Goal: Complete application form: Complete application form

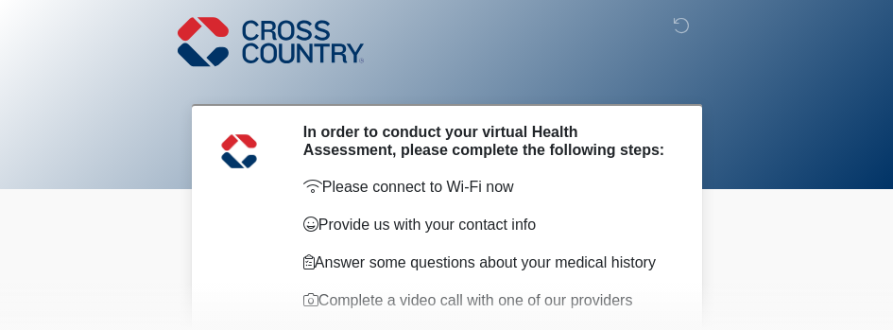
scroll to position [319, 0]
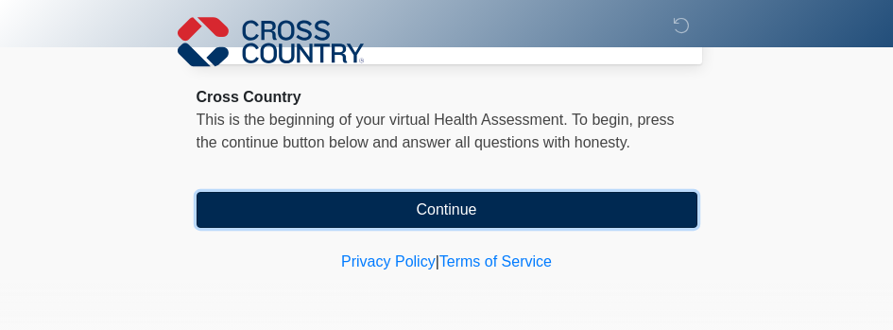
click at [422, 204] on button "Continue" at bounding box center [447, 210] width 501 height 36
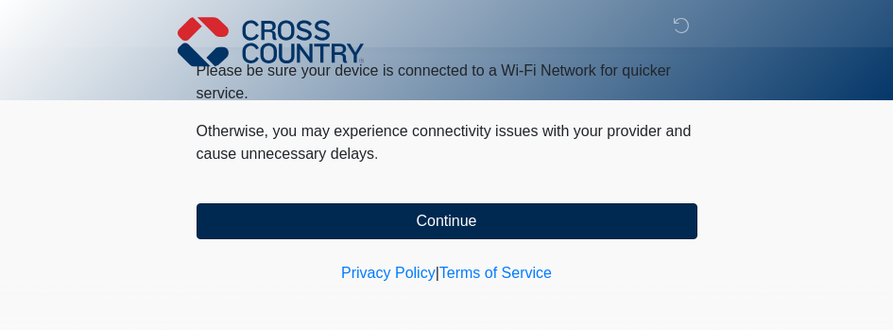
scroll to position [112, 0]
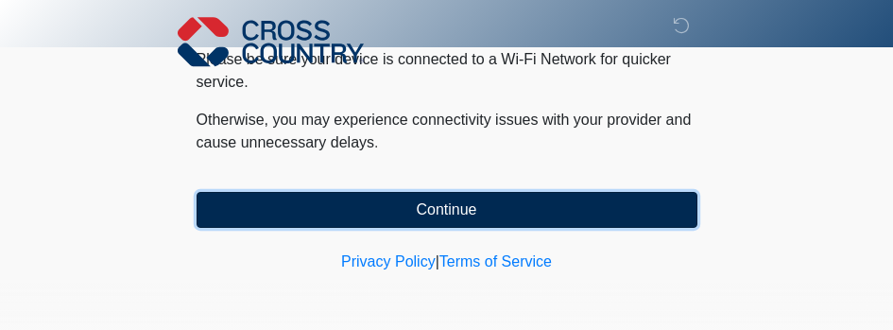
click at [405, 209] on button "Continue" at bounding box center [447, 210] width 501 height 36
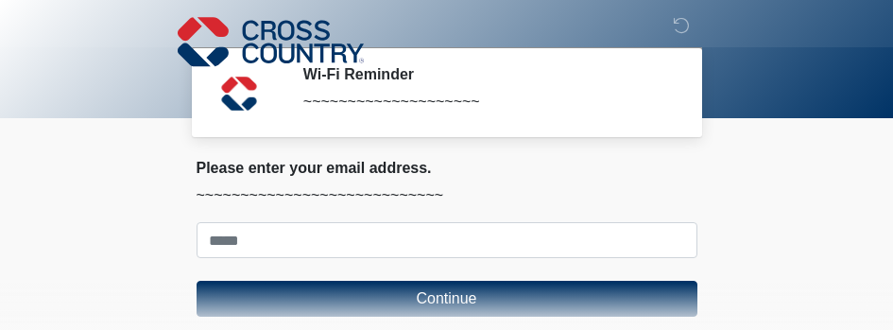
scroll to position [0, 0]
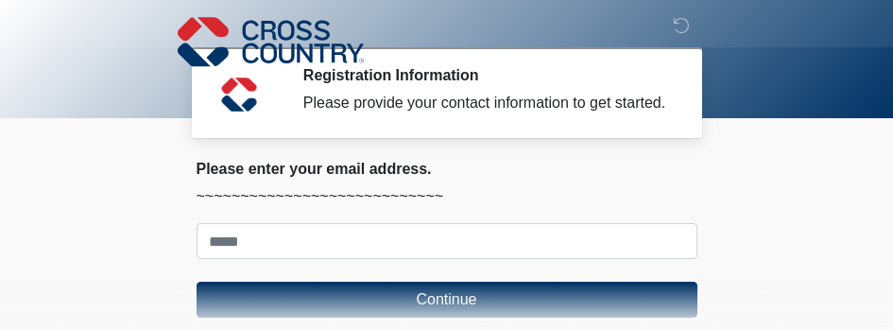
click at [295, 204] on p "~~~~~~~~~~~~~~~~~~~~~~~~~~~~" at bounding box center [447, 196] width 501 height 23
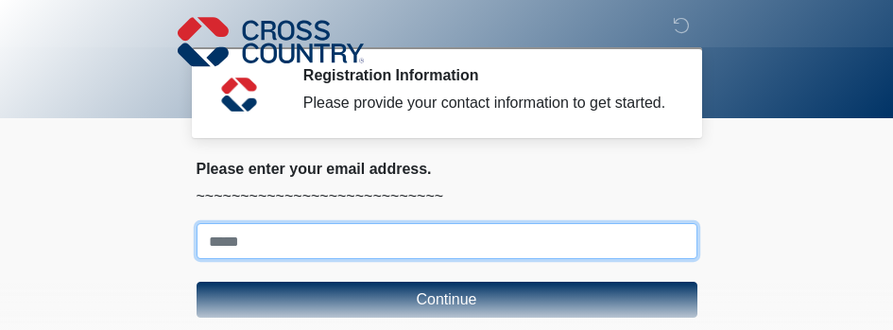
click at [262, 254] on input "Where should we email your response?" at bounding box center [447, 241] width 501 height 36
type input "**********"
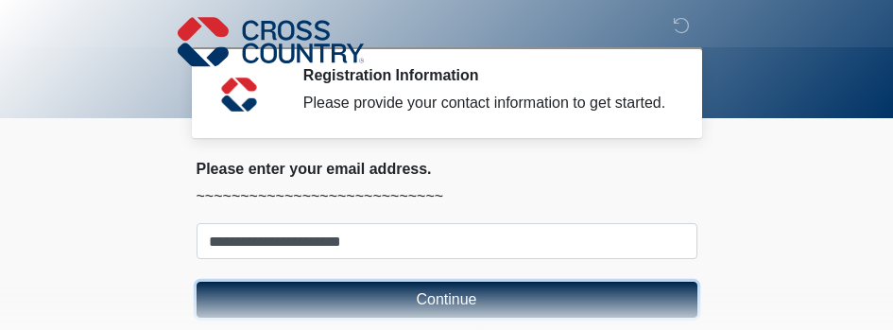
click at [376, 310] on button "Continue" at bounding box center [447, 300] width 501 height 36
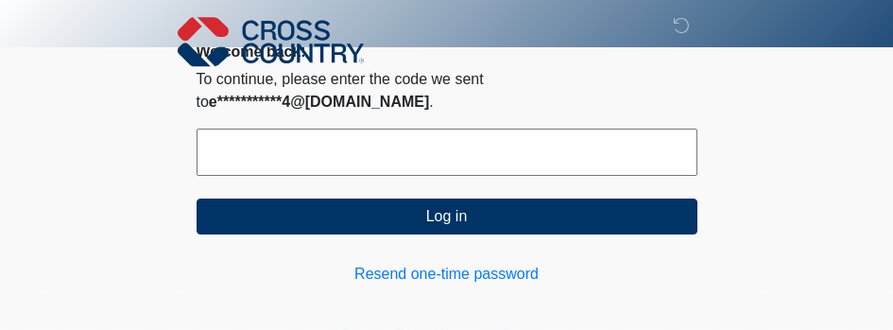
scroll to position [99, 0]
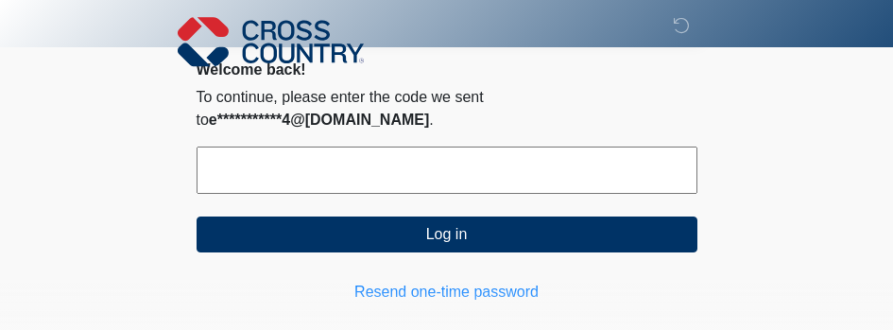
click at [319, 191] on input "text" at bounding box center [447, 170] width 501 height 47
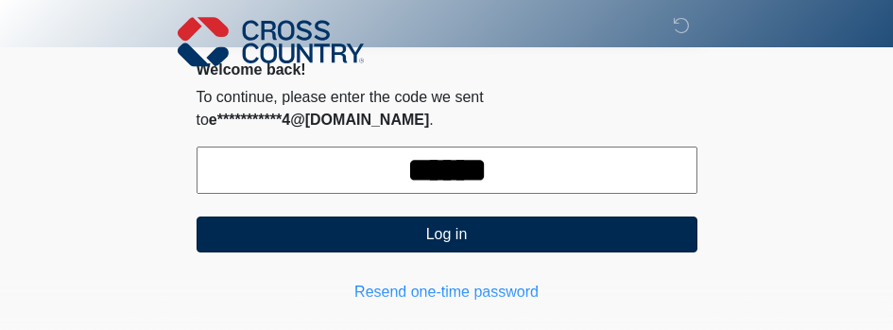
type input "******"
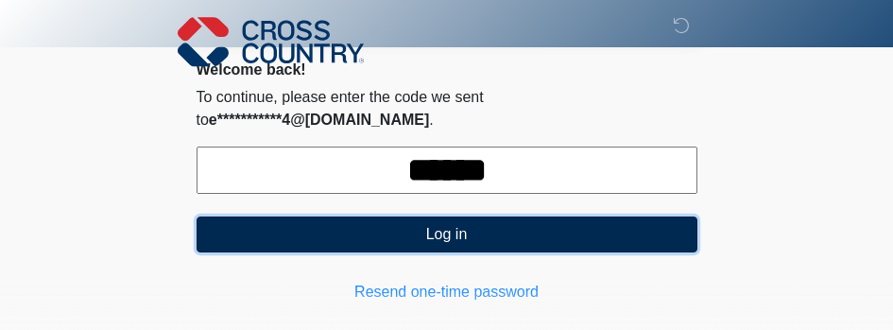
click at [469, 252] on button "Log in" at bounding box center [447, 234] width 501 height 36
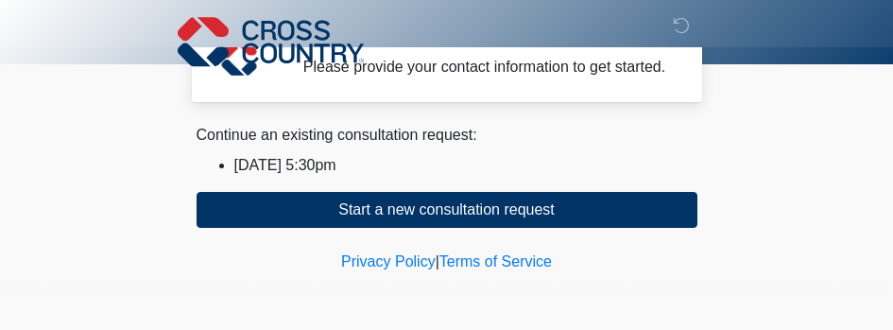
scroll to position [54, 0]
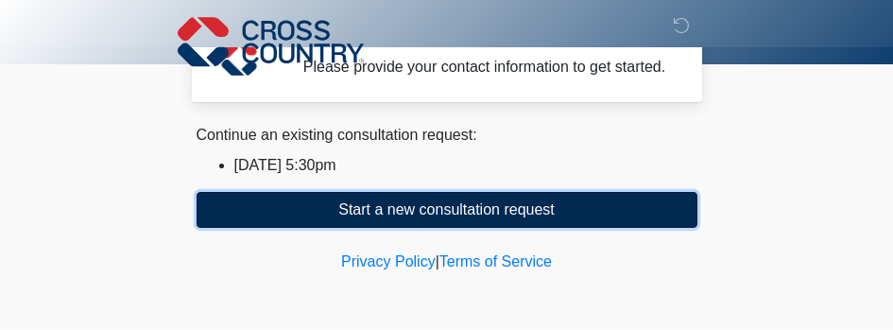
click at [438, 200] on button "Start a new consultation request" at bounding box center [447, 210] width 501 height 36
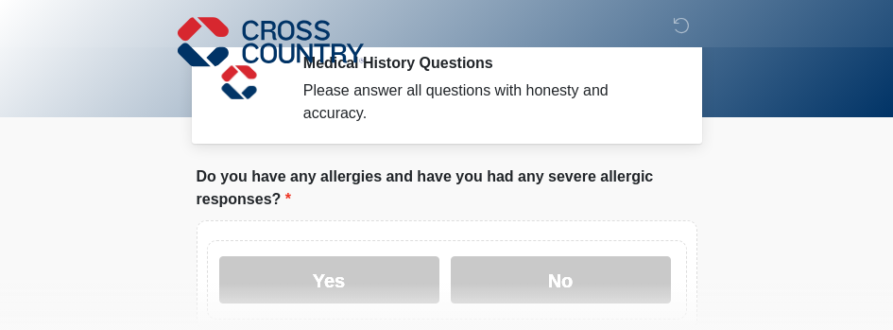
scroll to position [30, 0]
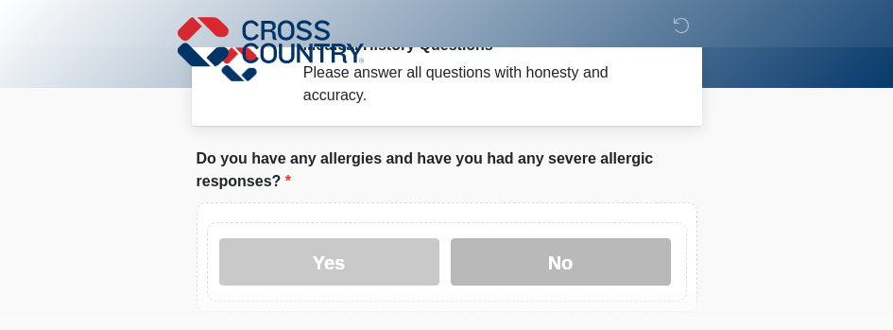
click at [543, 274] on label "No" at bounding box center [561, 261] width 220 height 47
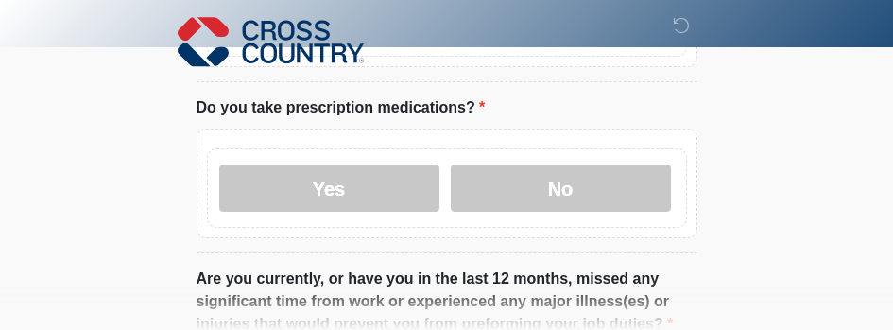
scroll to position [302, 0]
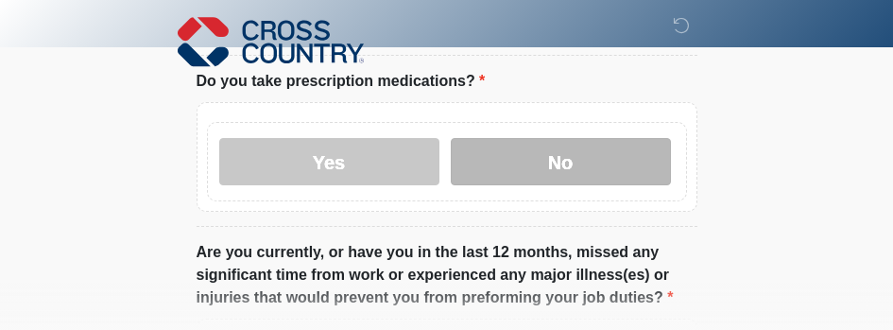
click at [552, 153] on label "No" at bounding box center [561, 161] width 220 height 47
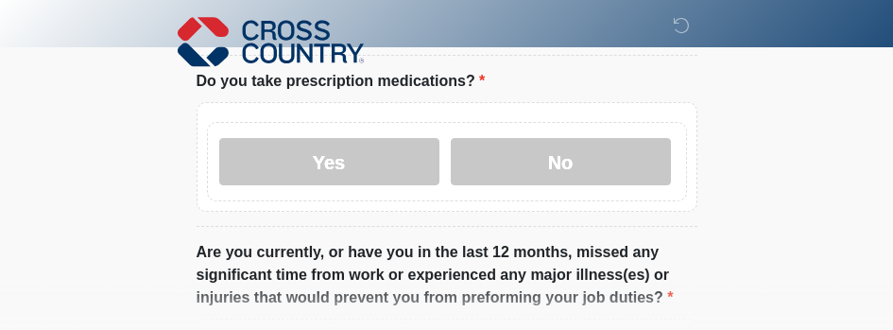
scroll to position [457, 0]
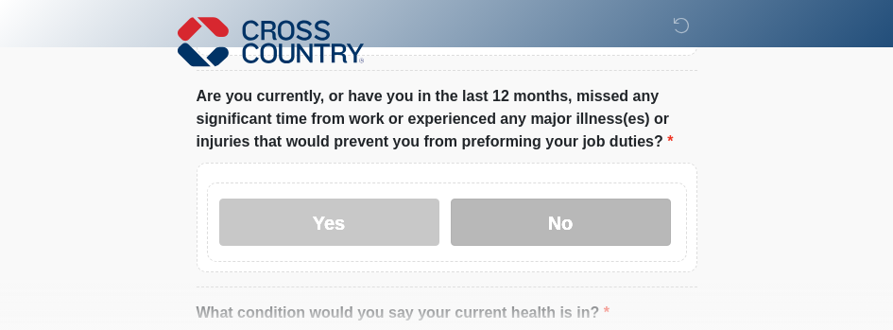
click at [551, 216] on label "No" at bounding box center [561, 221] width 220 height 47
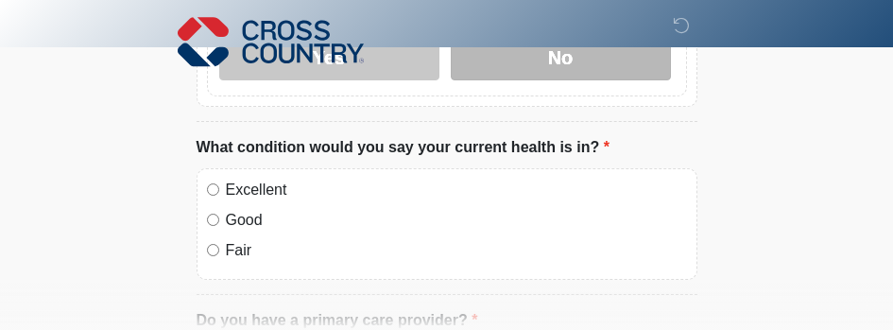
scroll to position [636, 0]
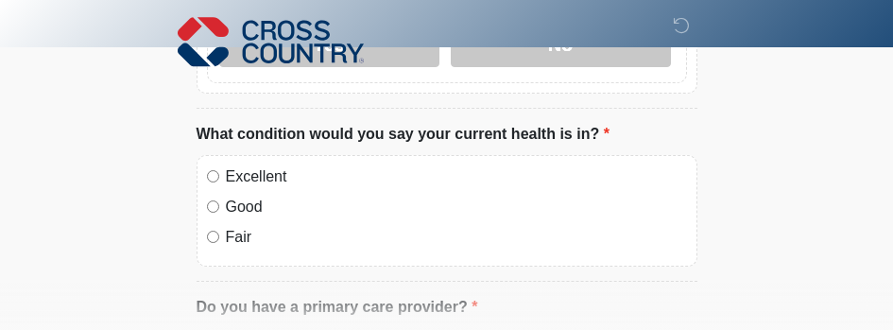
click at [253, 167] on label "Excellent" at bounding box center [456, 176] width 461 height 23
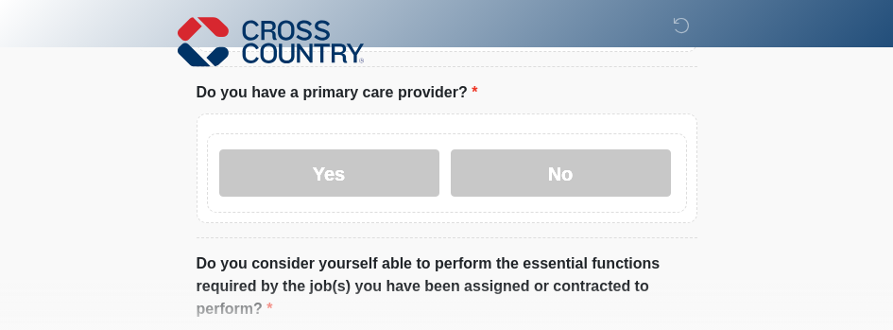
scroll to position [810, 0]
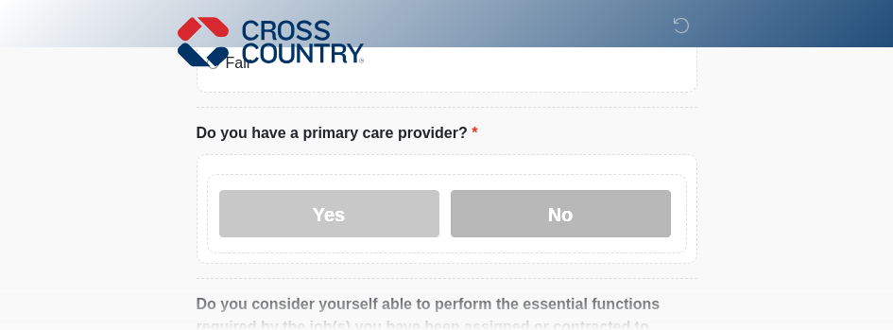
click at [492, 215] on label "No" at bounding box center [561, 213] width 220 height 47
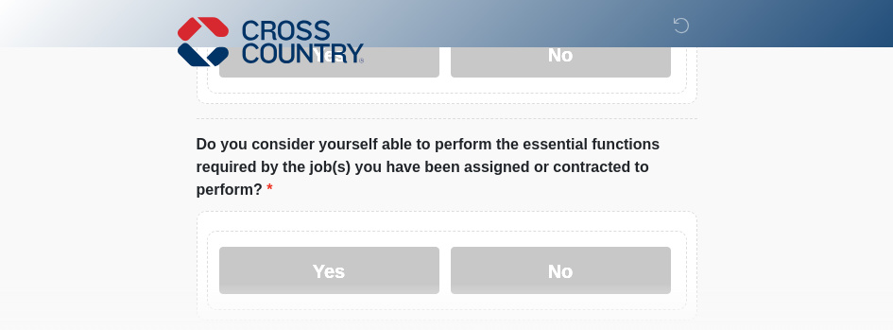
scroll to position [986, 0]
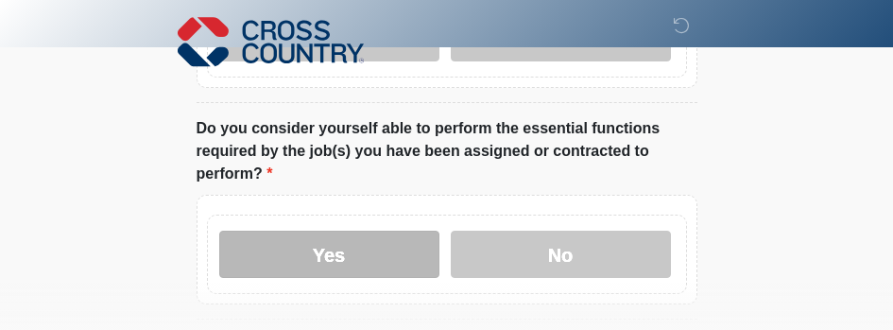
click at [354, 253] on label "Yes" at bounding box center [329, 254] width 220 height 47
